Goal: Transaction & Acquisition: Purchase product/service

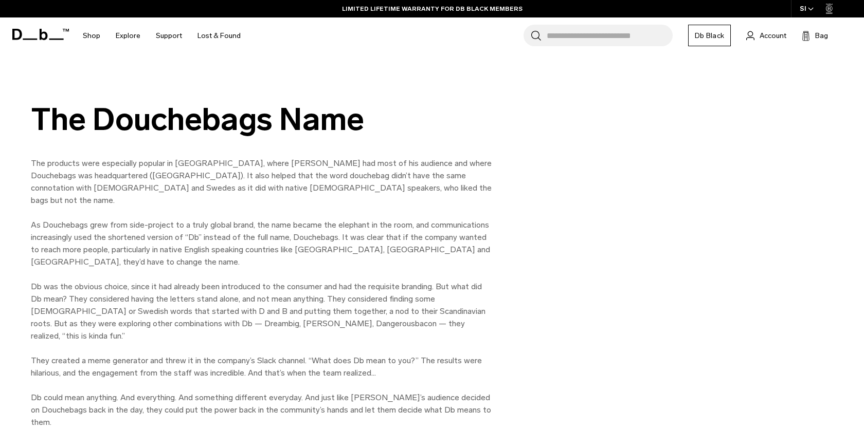
scroll to position [1149, 0]
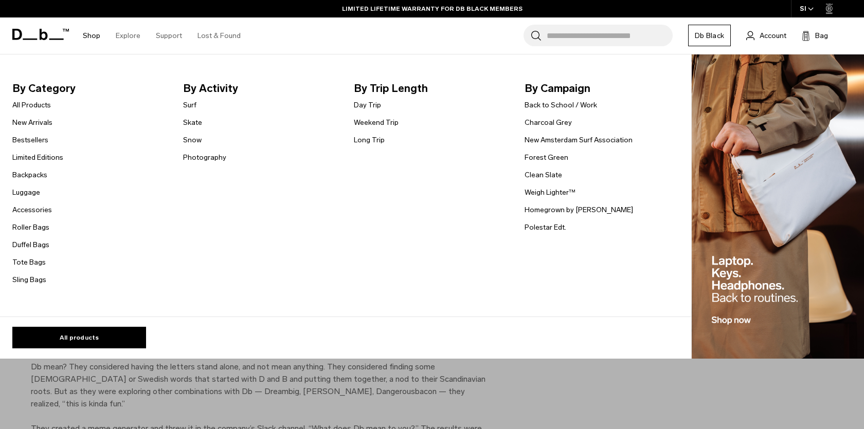
click at [93, 34] on link "Shop" at bounding box center [91, 35] width 17 height 37
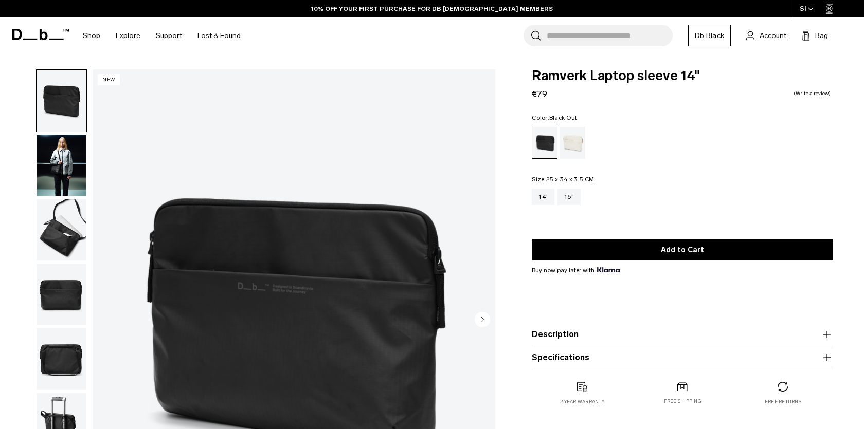
click at [546, 76] on span "Ramverk Laptop sleeve 14"" at bounding box center [682, 75] width 301 height 13
copy div "Ramverk Laptop sleeve 14""
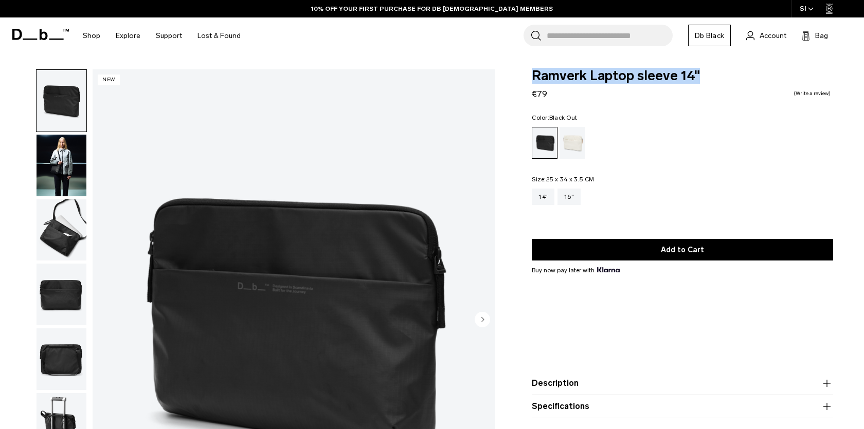
click at [58, 107] on img "button" at bounding box center [62, 101] width 50 height 62
click at [69, 147] on img "button" at bounding box center [62, 166] width 50 height 62
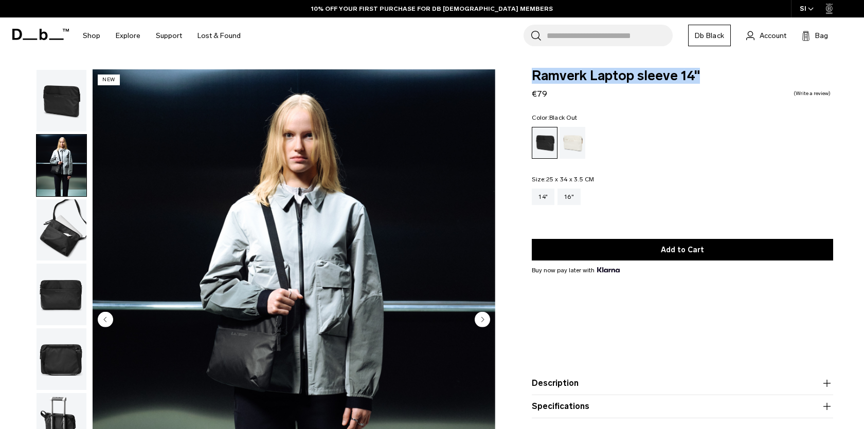
click at [69, 107] on img "button" at bounding box center [62, 101] width 50 height 62
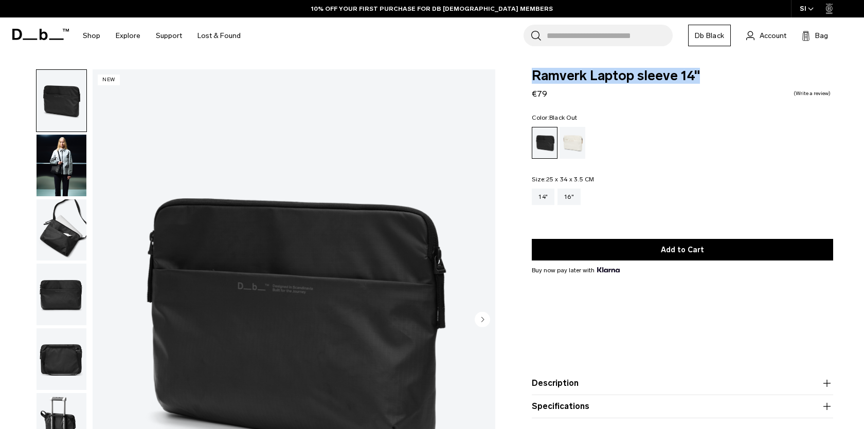
click at [275, 260] on img "1 / 6" at bounding box center [294, 320] width 403 height 503
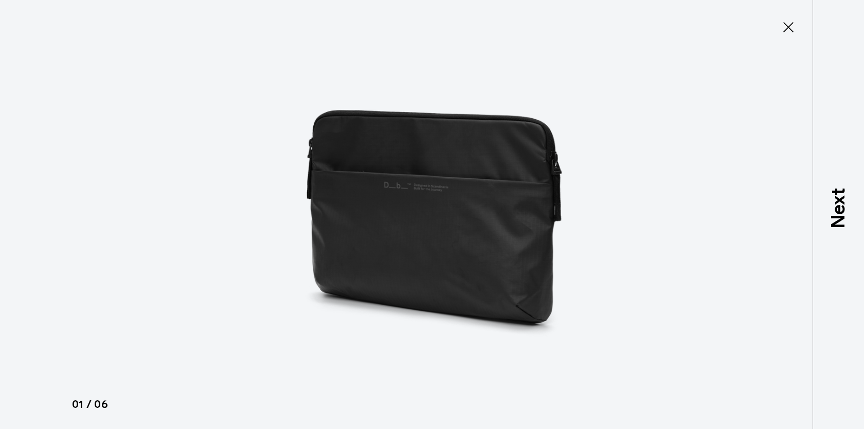
type button "Close"
click at [786, 23] on icon at bounding box center [788, 27] width 16 height 16
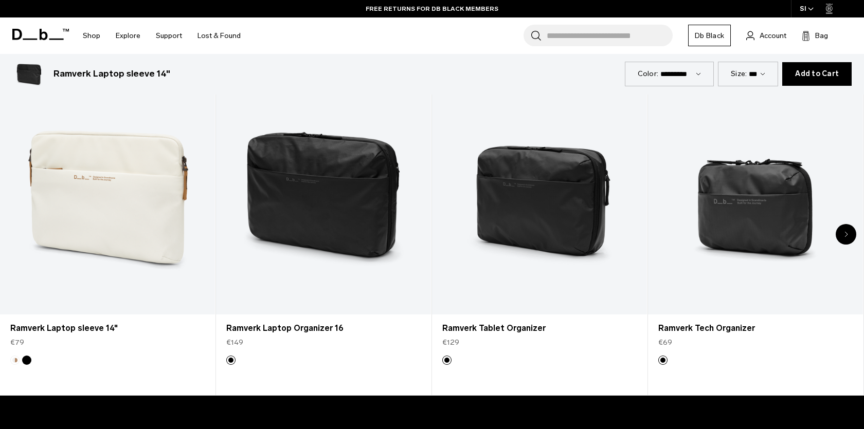
scroll to position [558, 0]
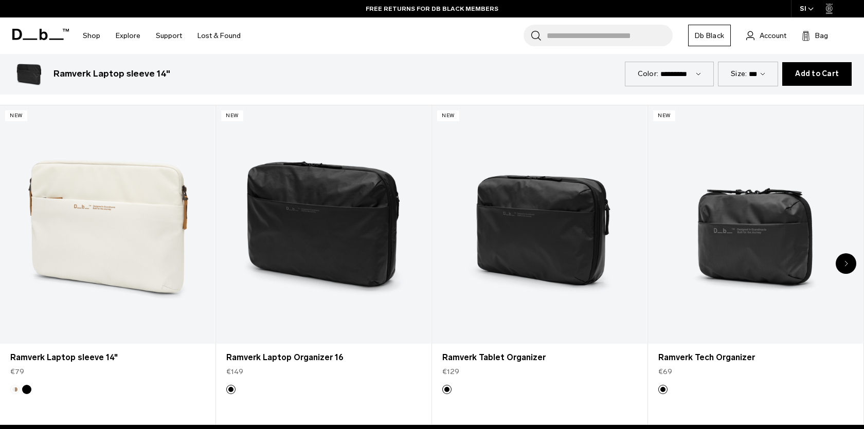
click at [850, 266] on div "Next slide" at bounding box center [845, 263] width 21 height 21
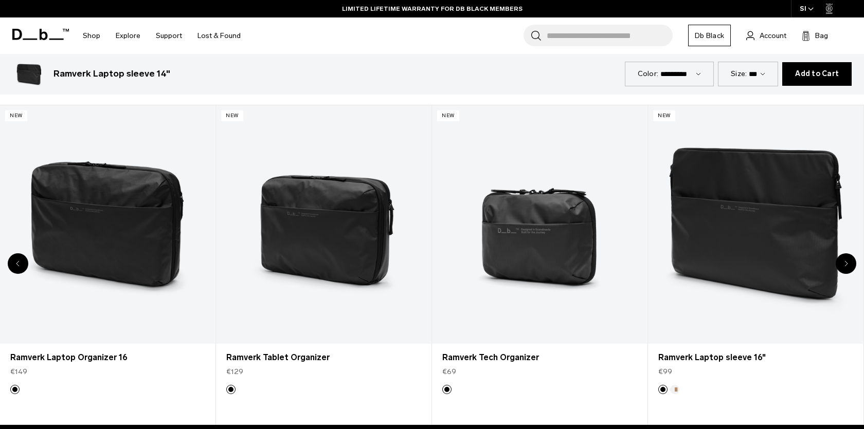
click at [850, 266] on div "Next slide" at bounding box center [845, 263] width 21 height 21
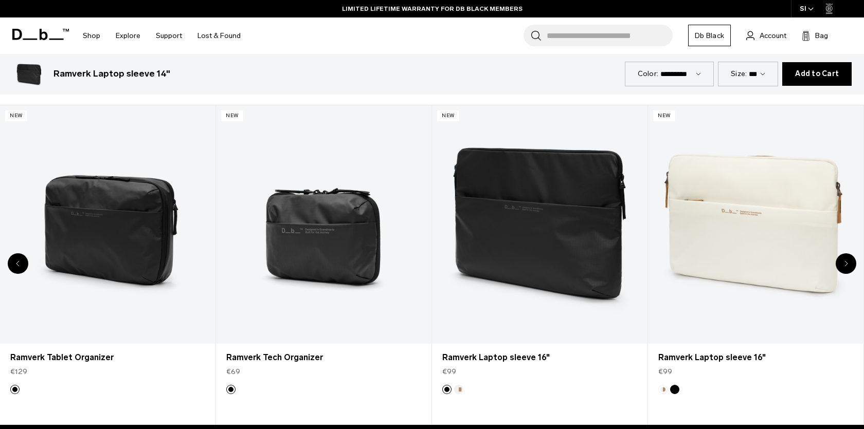
click at [850, 266] on div "Next slide" at bounding box center [845, 263] width 21 height 21
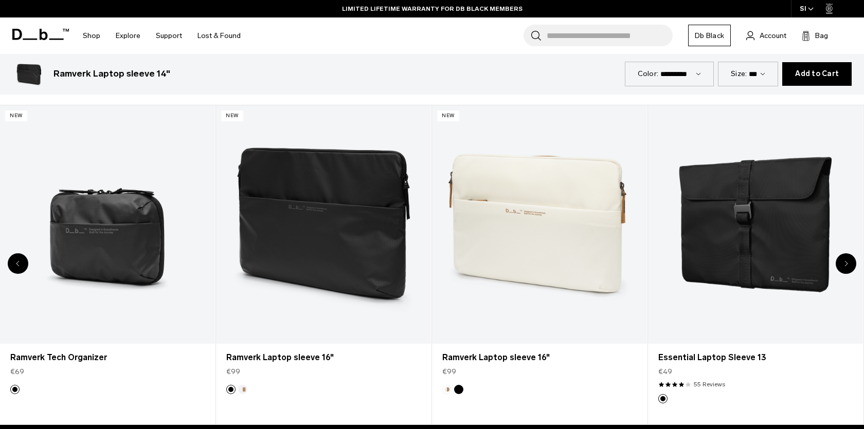
click at [850, 266] on div "Next slide" at bounding box center [845, 263] width 21 height 21
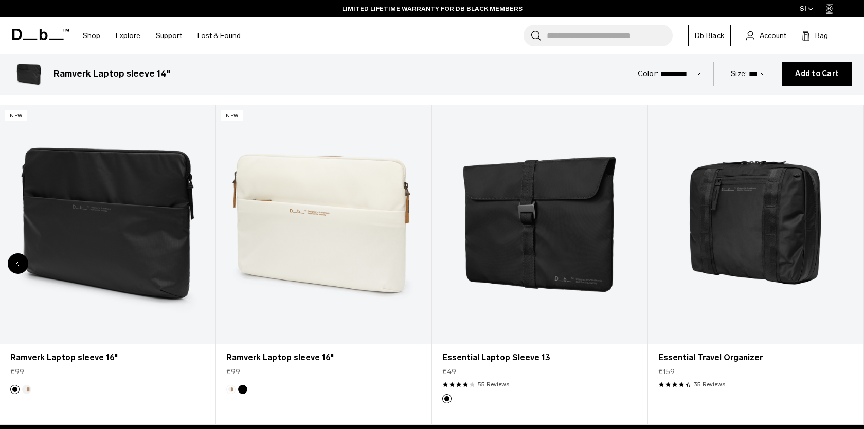
click at [850, 266] on div "8 / 8" at bounding box center [755, 224] width 215 height 239
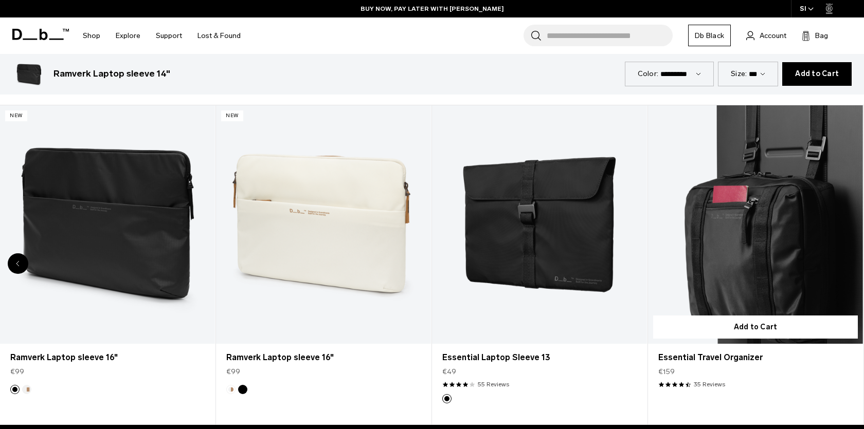
click at [762, 215] on link "Essential Travel Organizer" at bounding box center [755, 224] width 215 height 239
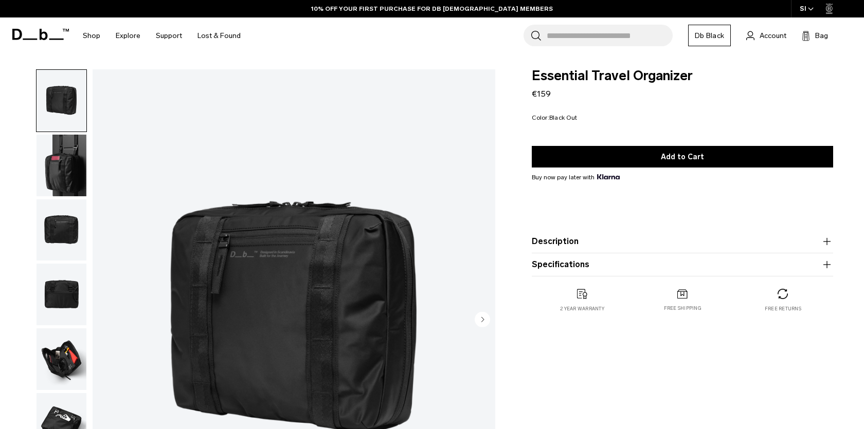
click at [484, 320] on circle "Next slide" at bounding box center [482, 319] width 15 height 15
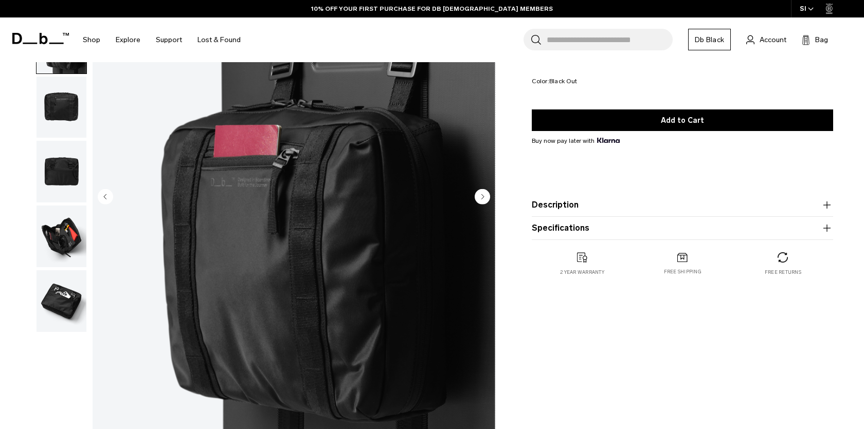
scroll to position [123, 0]
click at [486, 201] on circle "Next slide" at bounding box center [482, 196] width 15 height 15
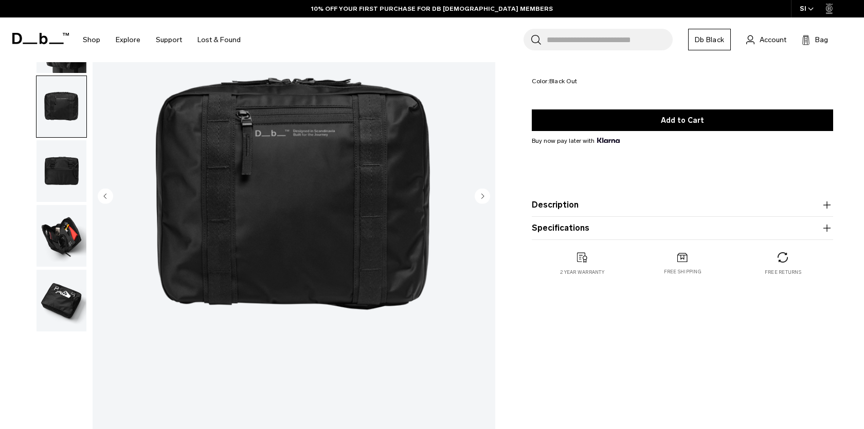
click at [485, 201] on circle "Next slide" at bounding box center [482, 196] width 15 height 15
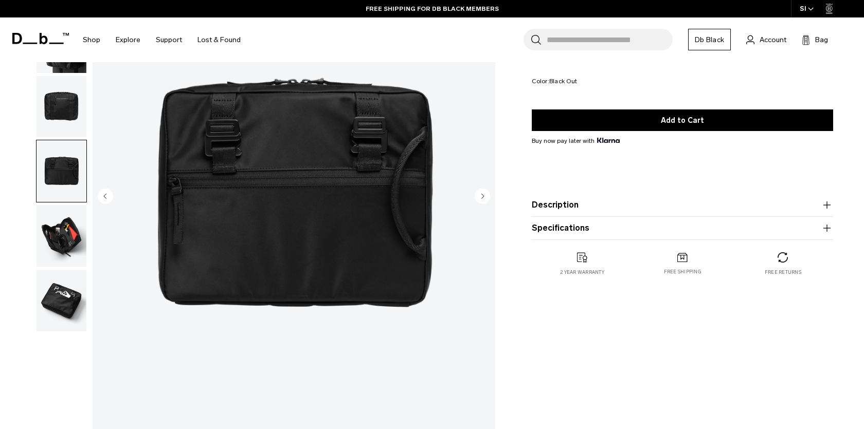
click at [485, 201] on circle "Next slide" at bounding box center [482, 196] width 15 height 15
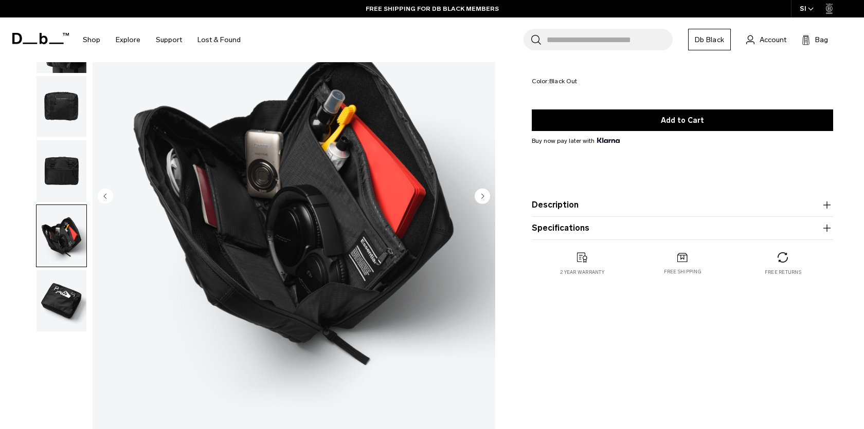
click at [485, 201] on circle "Next slide" at bounding box center [482, 196] width 15 height 15
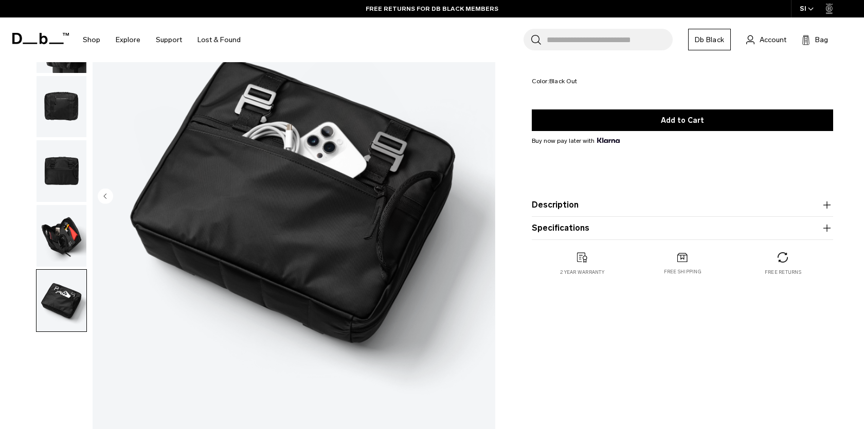
click at [485, 201] on img "6 / 6" at bounding box center [294, 197] width 403 height 503
click at [111, 198] on circle "Previous slide" at bounding box center [105, 196] width 15 height 15
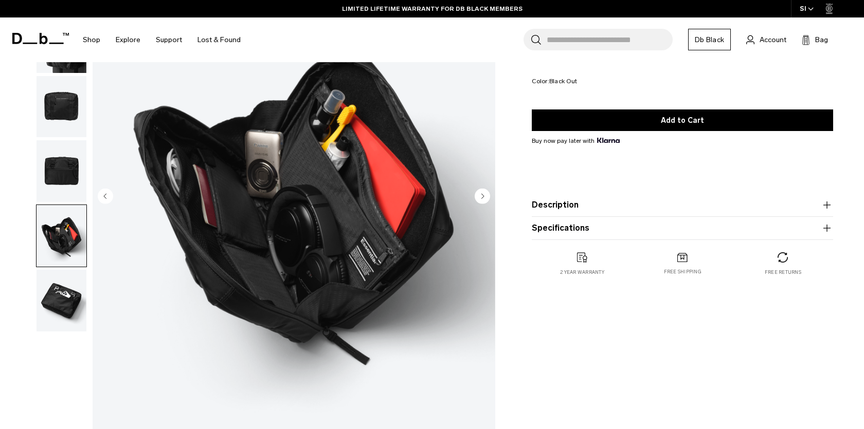
click at [111, 198] on circle "Previous slide" at bounding box center [105, 196] width 15 height 15
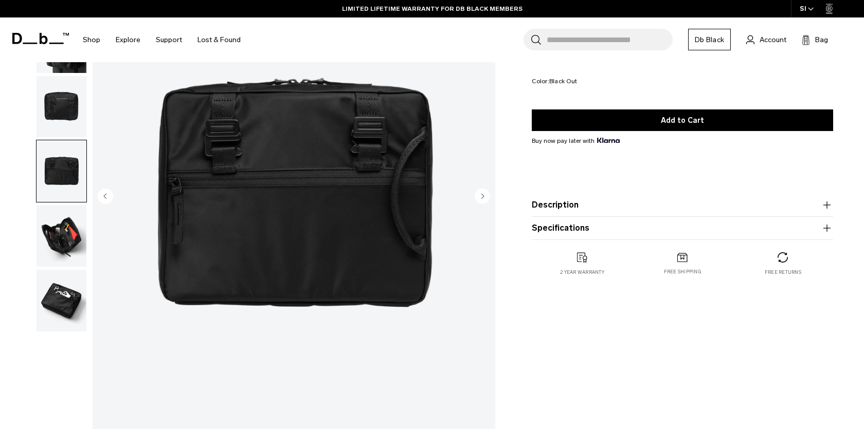
click at [111, 198] on circle "Previous slide" at bounding box center [105, 196] width 15 height 15
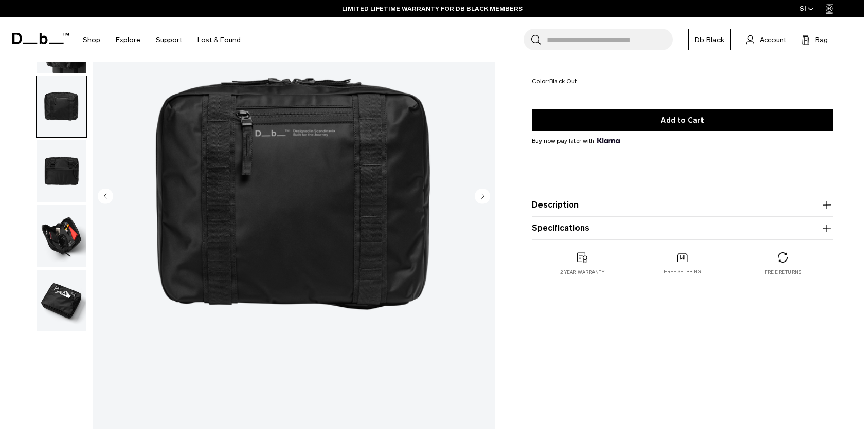
click at [827, 230] on icon "button" at bounding box center [827, 228] width 12 height 12
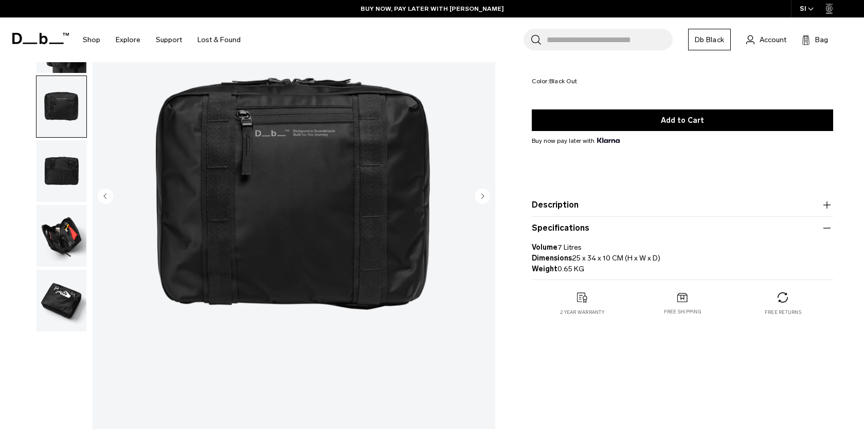
click at [100, 197] on circle "Previous slide" at bounding box center [105, 196] width 15 height 15
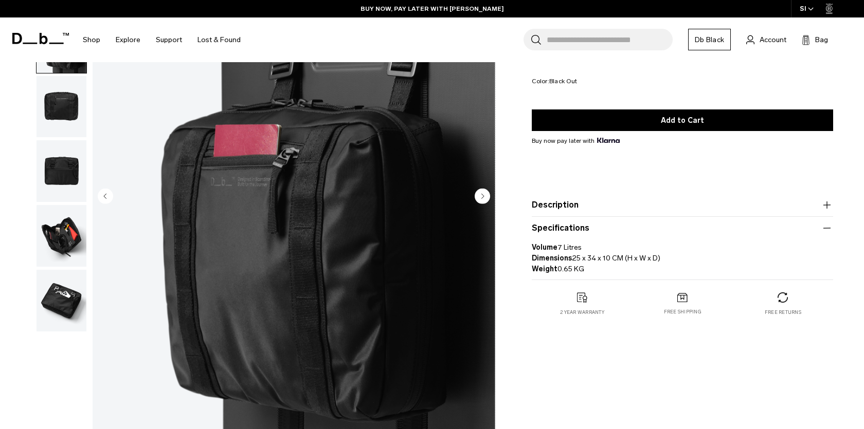
click at [100, 197] on circle "Previous slide" at bounding box center [105, 196] width 15 height 15
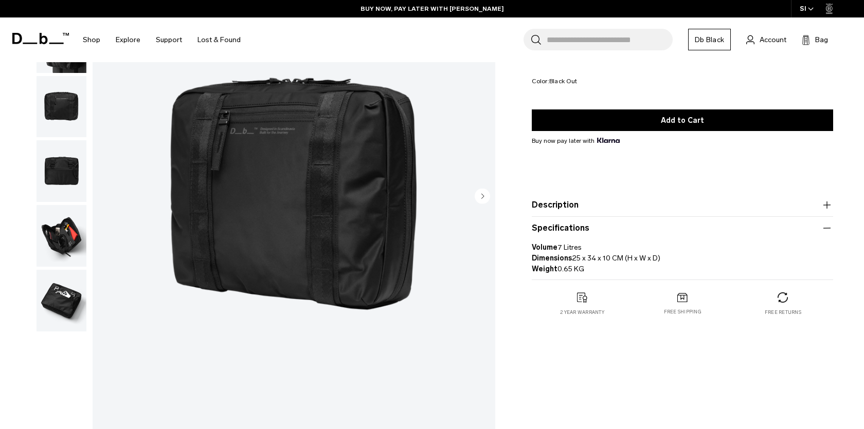
click at [100, 197] on img "1 / 6" at bounding box center [294, 197] width 403 height 503
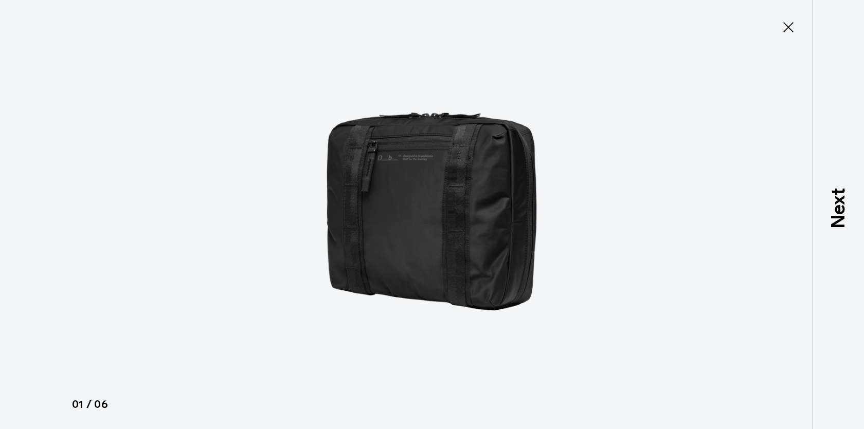
type button "Close"
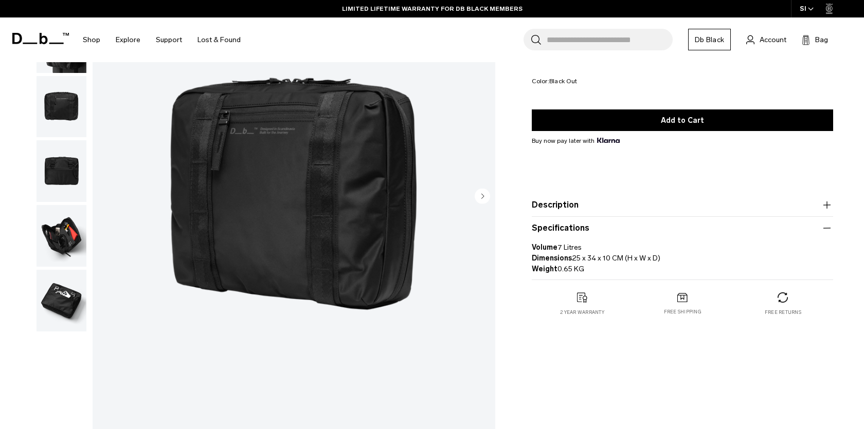
scroll to position [0, 0]
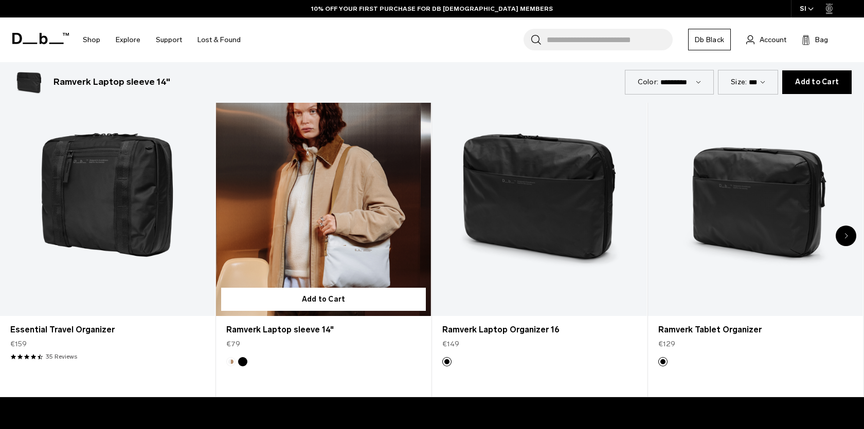
scroll to position [575, 0]
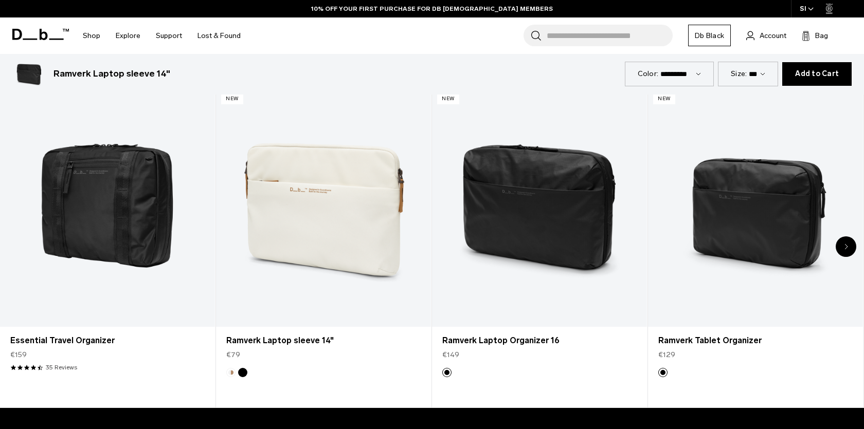
click at [845, 245] on icon "Next slide" at bounding box center [846, 247] width 3 height 5
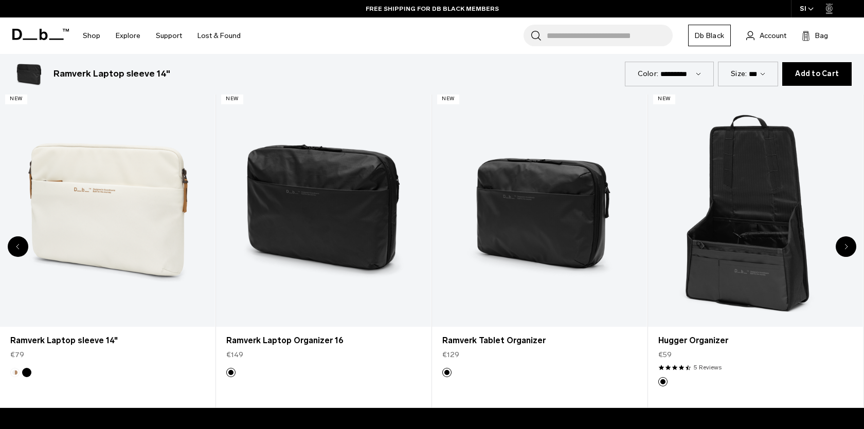
click at [845, 245] on icon "Next slide" at bounding box center [846, 247] width 3 height 5
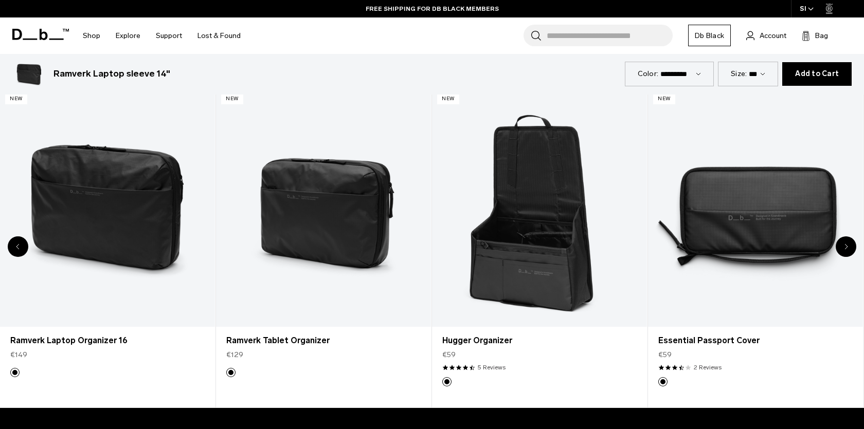
click at [845, 245] on icon "Next slide" at bounding box center [846, 247] width 3 height 5
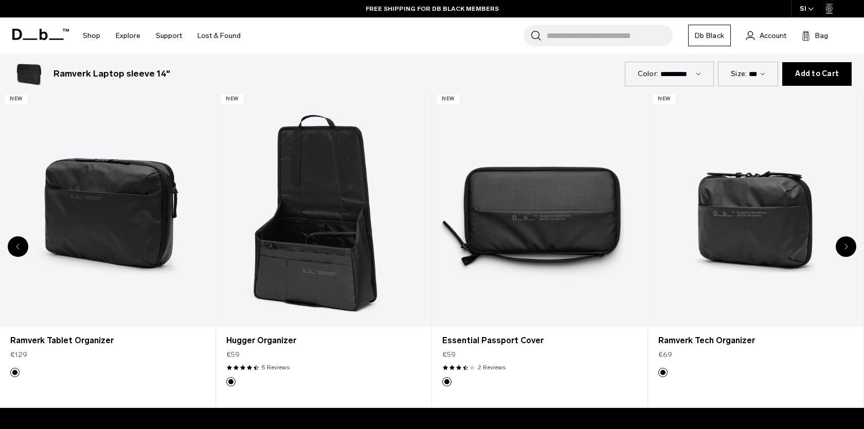
click at [845, 245] on icon "Next slide" at bounding box center [846, 247] width 3 height 5
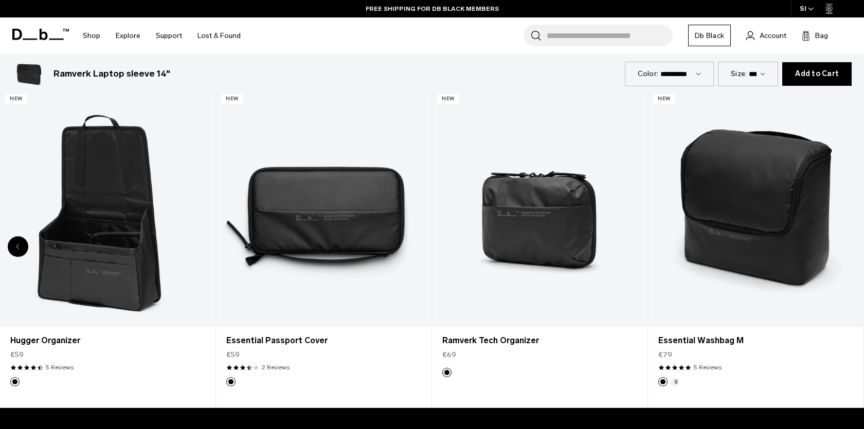
click at [845, 245] on div "8 / 8" at bounding box center [755, 207] width 215 height 239
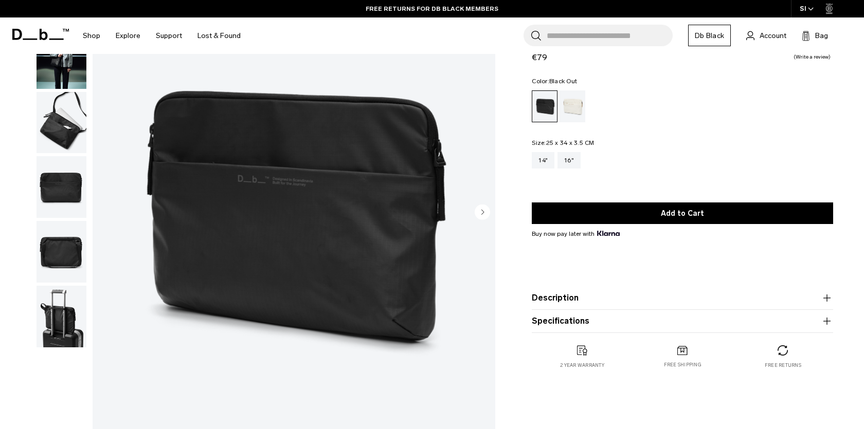
scroll to position [0, 0]
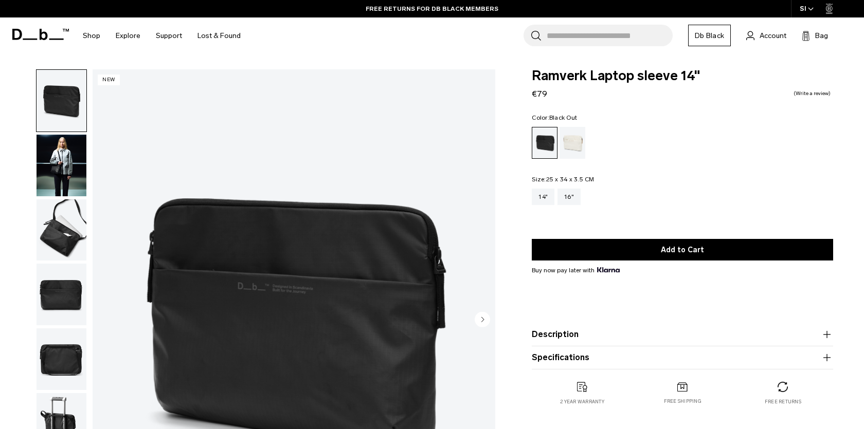
click at [824, 337] on icon "button" at bounding box center [827, 335] width 12 height 12
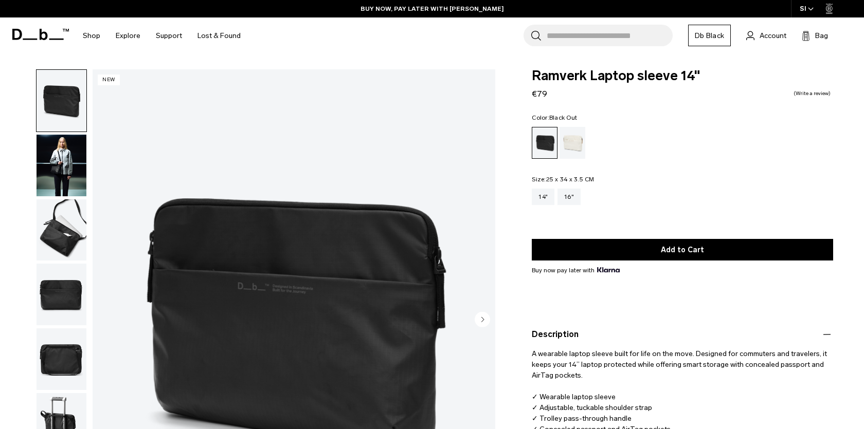
click at [541, 146] on div "Black Out" at bounding box center [544, 143] width 25 height 31
